Goal: Task Accomplishment & Management: Complete application form

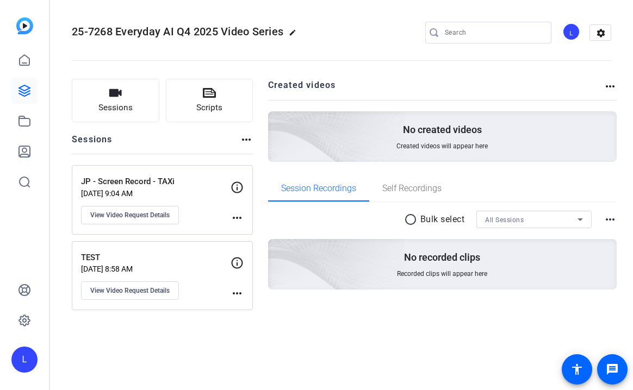
click at [165, 182] on p "JP - Screen Record - TAXi" at bounding box center [155, 182] width 149 height 13
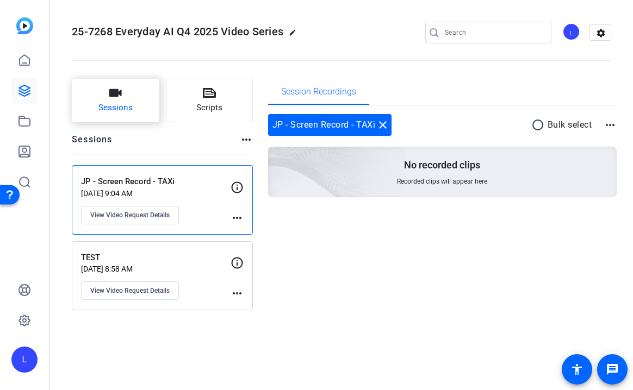
click at [124, 109] on span "Sessions" at bounding box center [115, 108] width 34 height 13
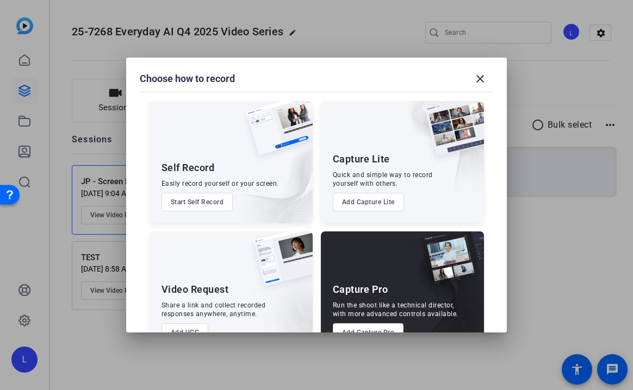
scroll to position [32, 0]
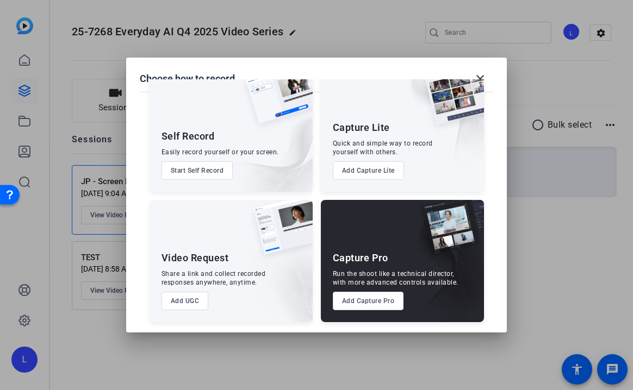
click at [190, 303] on button "Add UGC" at bounding box center [184, 301] width 47 height 18
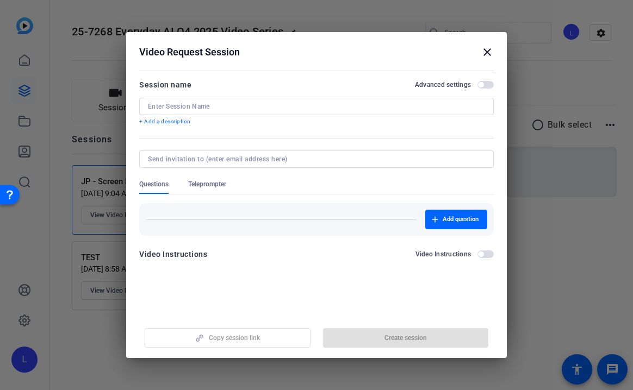
click at [187, 114] on div at bounding box center [316, 106] width 337 height 17
type input "m"
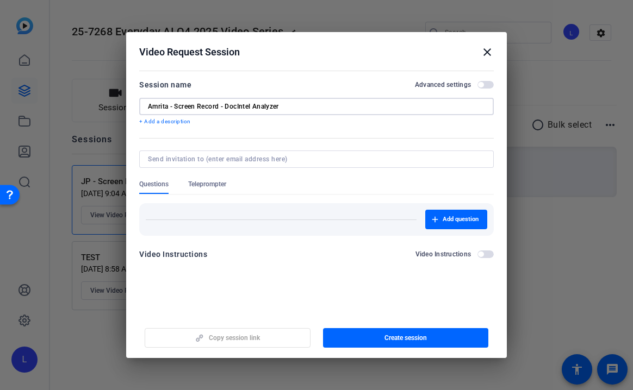
type input "Amrita - Screen Record - DocIntel Analyzer"
click at [165, 159] on input at bounding box center [314, 159] width 333 height 9
type input "[EMAIL_ADDRESS][DOMAIN_NAME]"
click at [266, 176] on mat-form-field at bounding box center [316, 165] width 354 height 29
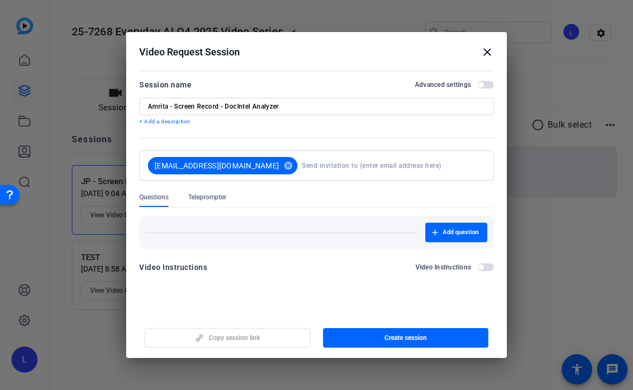
click at [484, 86] on span "button" at bounding box center [485, 85] width 16 height 8
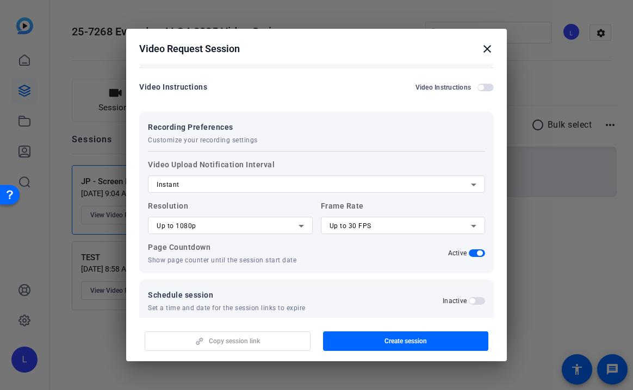
scroll to position [180, 0]
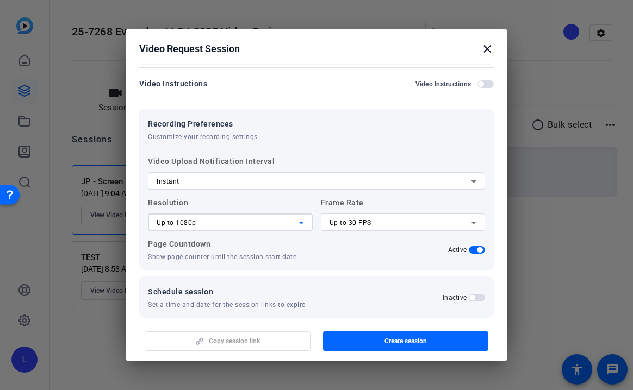
click at [302, 226] on icon at bounding box center [301, 222] width 13 height 13
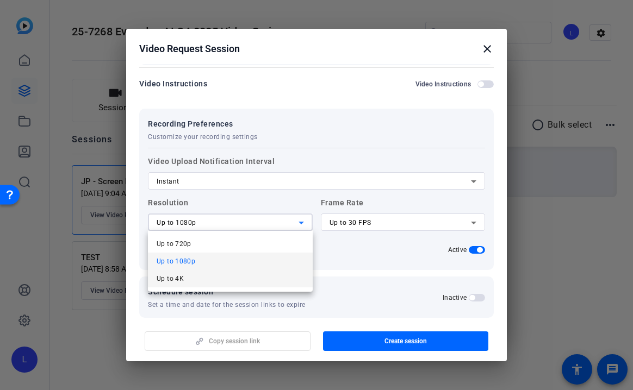
click at [215, 281] on mat-option "Up to 4K" at bounding box center [230, 278] width 165 height 17
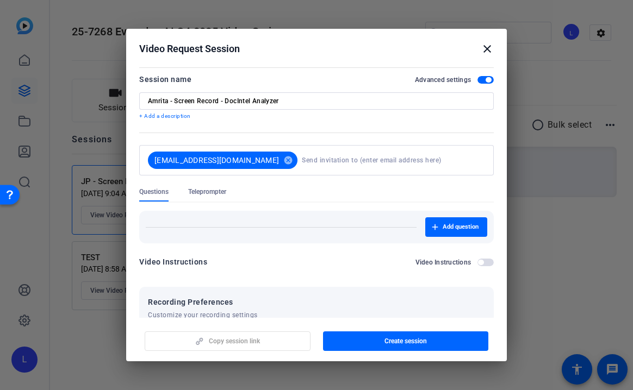
scroll to position [0, 0]
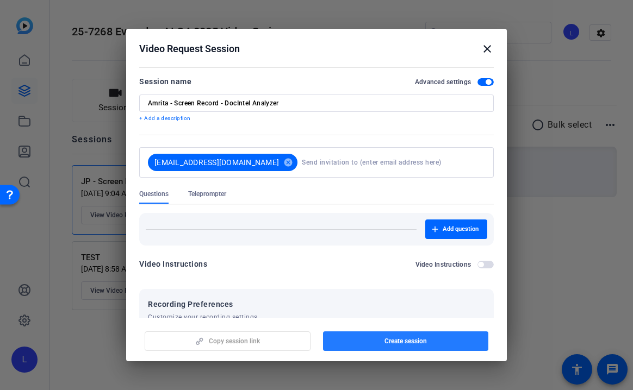
click at [364, 344] on span "button" at bounding box center [406, 341] width 166 height 26
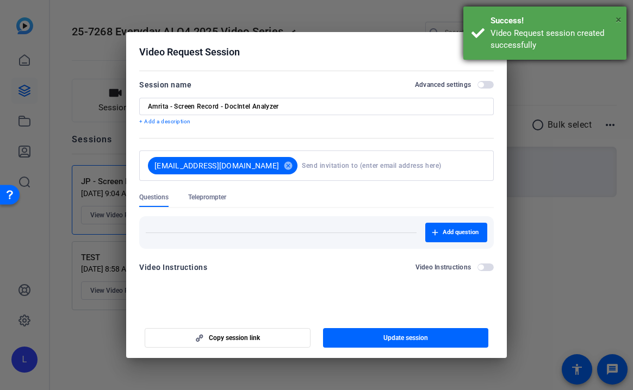
click at [618, 17] on span "×" at bounding box center [618, 19] width 6 height 13
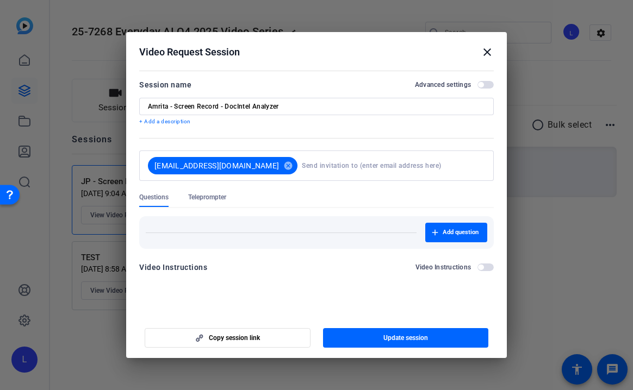
click at [485, 51] on mat-icon "close" at bounding box center [487, 52] width 13 height 13
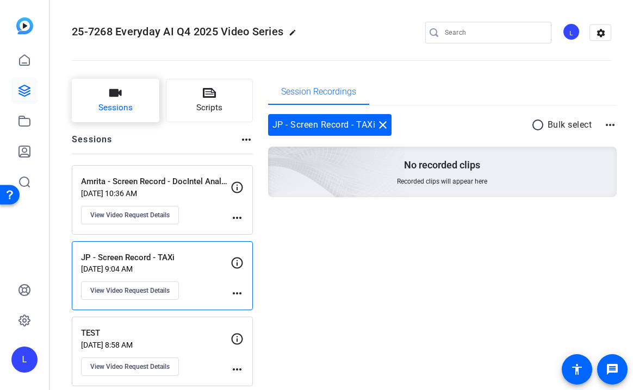
click at [135, 105] on button "Sessions" at bounding box center [116, 100] width 88 height 43
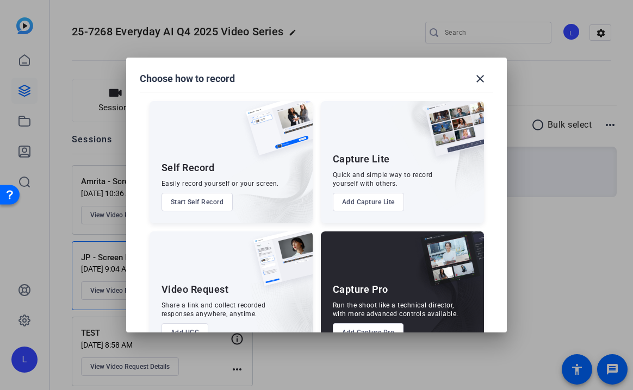
scroll to position [32, 0]
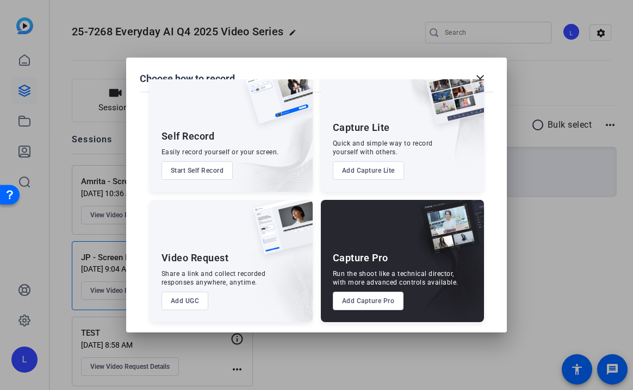
click at [184, 299] on button "Add UGC" at bounding box center [184, 301] width 47 height 18
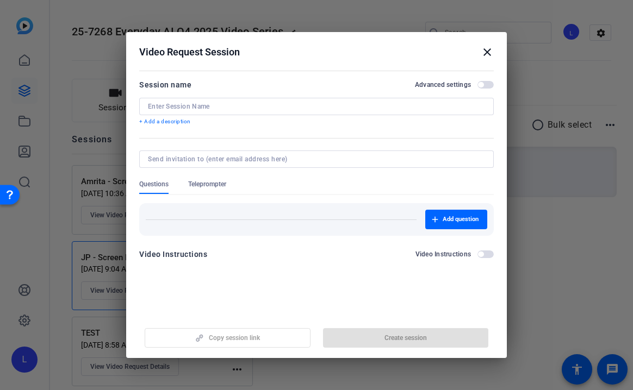
click at [171, 105] on input at bounding box center [316, 106] width 337 height 9
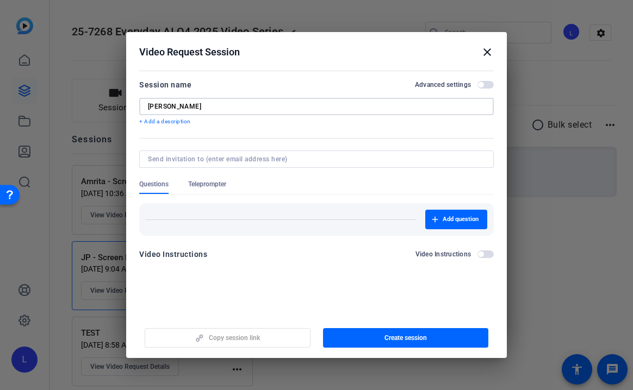
type input "[PERSON_NAME]"
click at [202, 160] on input at bounding box center [314, 159] width 333 height 9
click at [176, 160] on input at bounding box center [314, 159] width 333 height 9
type input "[PERSON_NAME][EMAIL_ADDRESS][DOMAIN_NAME]"
click at [281, 184] on form "Session name Advanced settings [PERSON_NAME] + Add a description Questions Tele…" at bounding box center [316, 172] width 354 height 189
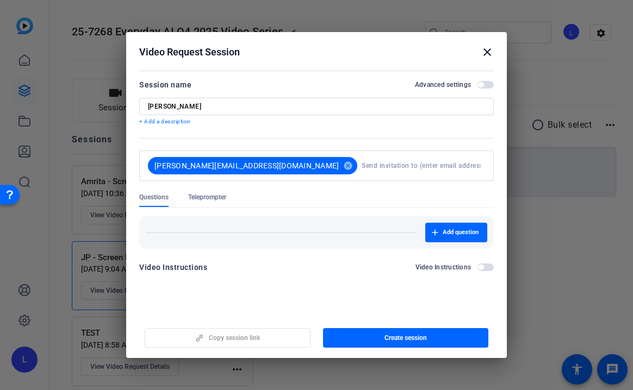
click at [487, 85] on span "button" at bounding box center [485, 85] width 16 height 8
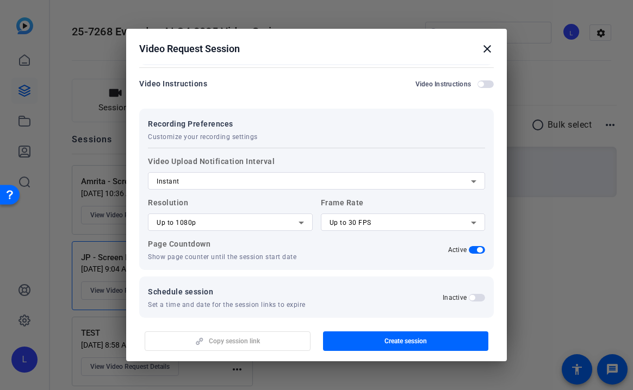
scroll to position [192, 0]
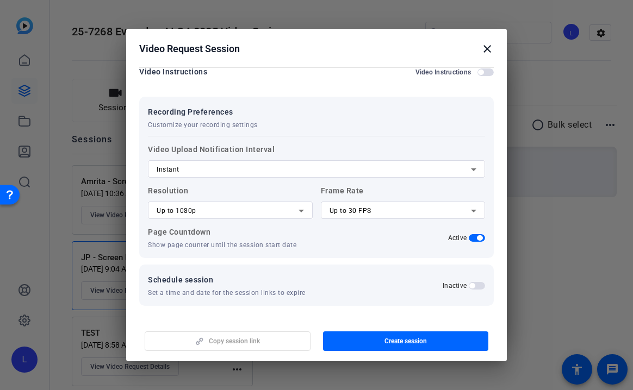
click at [302, 211] on icon at bounding box center [301, 210] width 13 height 13
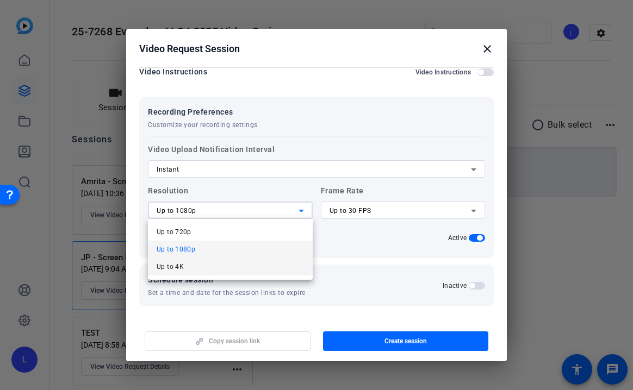
click at [199, 268] on mat-option "Up to 4K" at bounding box center [230, 266] width 165 height 17
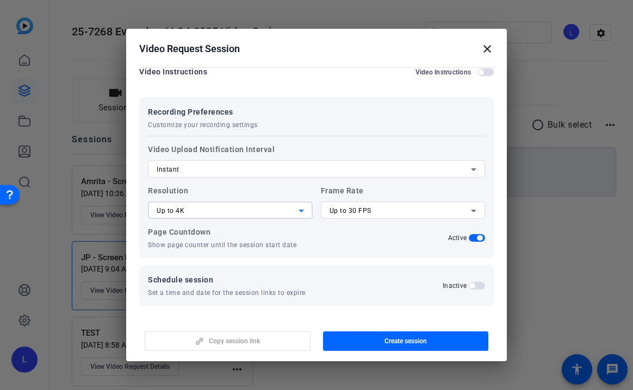
scroll to position [0, 0]
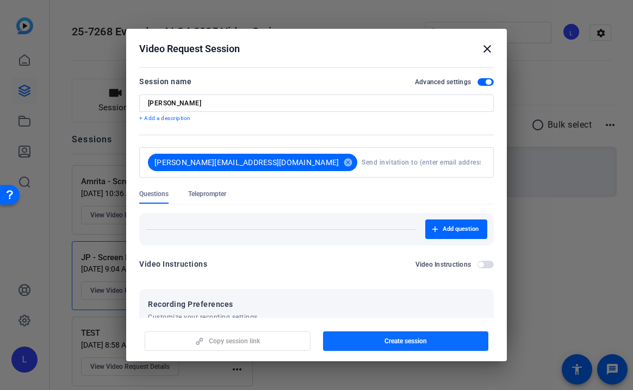
click at [408, 345] on span "Create session" at bounding box center [405, 341] width 42 height 9
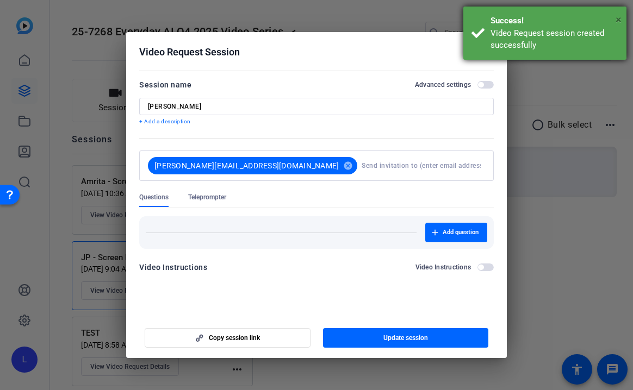
click at [619, 17] on span "×" at bounding box center [618, 19] width 6 height 13
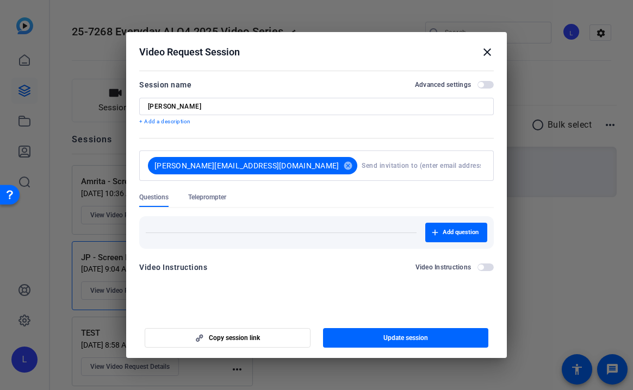
click at [489, 52] on mat-icon "close" at bounding box center [487, 52] width 13 height 13
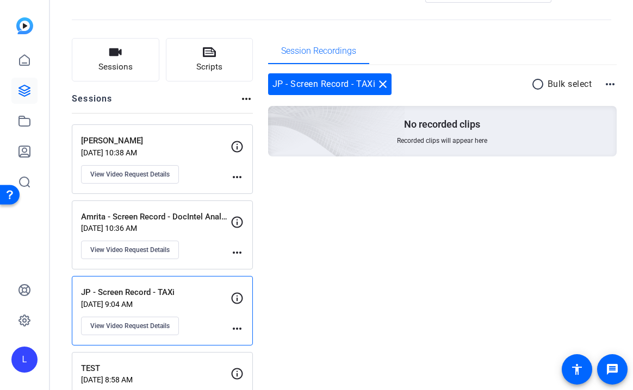
scroll to position [55, 0]
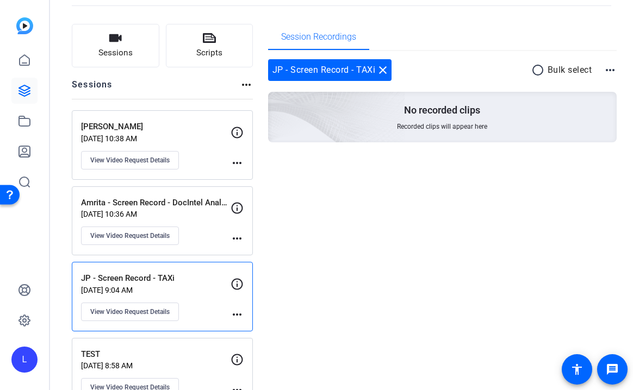
click at [239, 236] on mat-icon "more_horiz" at bounding box center [236, 238] width 13 height 13
click at [205, 205] on div at bounding box center [316, 195] width 633 height 390
click at [120, 239] on span "View Video Request Details" at bounding box center [129, 236] width 79 height 9
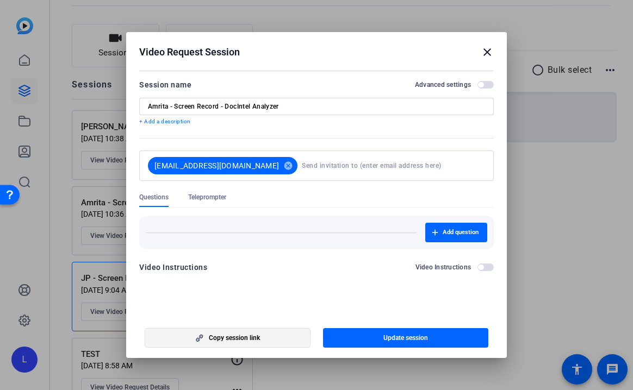
click at [231, 342] on span "button" at bounding box center [227, 338] width 165 height 26
click at [491, 52] on mat-icon "close" at bounding box center [487, 52] width 13 height 13
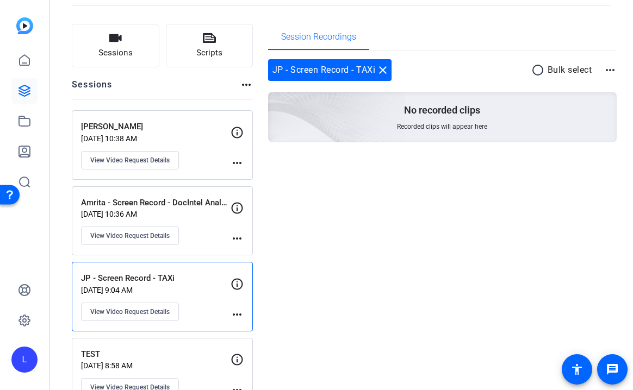
click at [153, 130] on p "[PERSON_NAME]" at bounding box center [155, 127] width 149 height 13
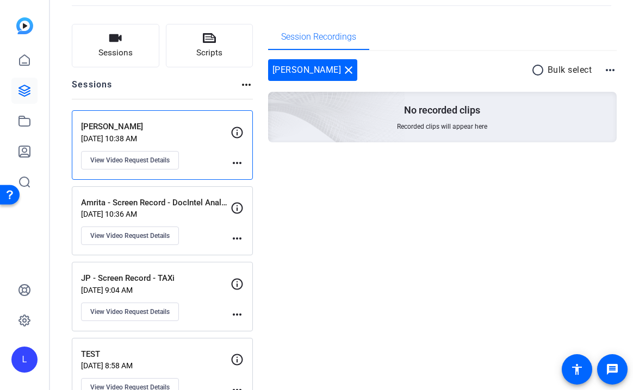
click at [238, 164] on mat-icon "more_horiz" at bounding box center [236, 163] width 13 height 13
click at [155, 157] on div at bounding box center [316, 195] width 633 height 390
click at [126, 158] on span "View Video Request Details" at bounding box center [129, 160] width 79 height 9
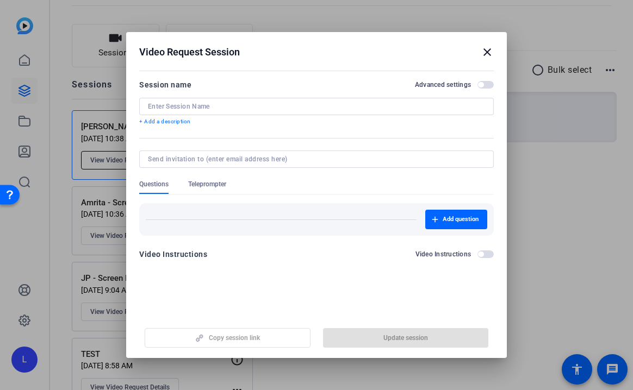
type input "[PERSON_NAME]"
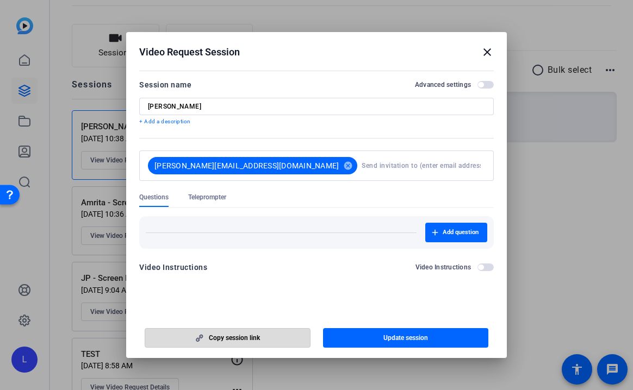
click at [223, 341] on span "Copy session link" at bounding box center [234, 338] width 51 height 9
